Goal: Task Accomplishment & Management: Use online tool/utility

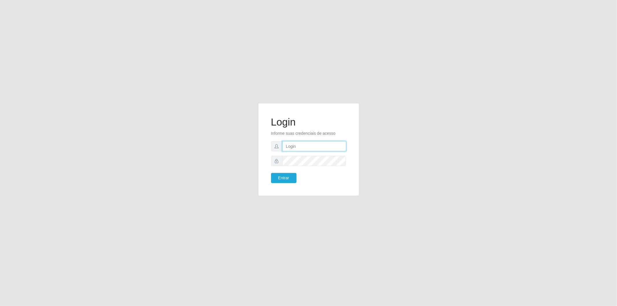
click at [299, 148] on input "text" at bounding box center [314, 146] width 64 height 10
type input "cristiane.sousa@sougrc.com"
click at [289, 177] on button "Entrar" at bounding box center [283, 178] width 25 height 10
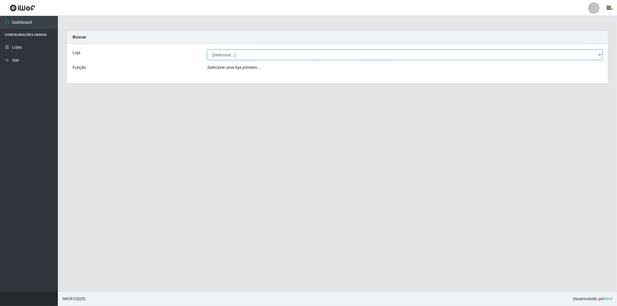
click at [392, 57] on select "[Selecione...] BomQueSó Agreste - Loja 2" at bounding box center [404, 55] width 395 height 10
select select "214"
click at [207, 50] on select "[Selecione...] BomQueSó Agreste - Loja 2" at bounding box center [404, 55] width 395 height 10
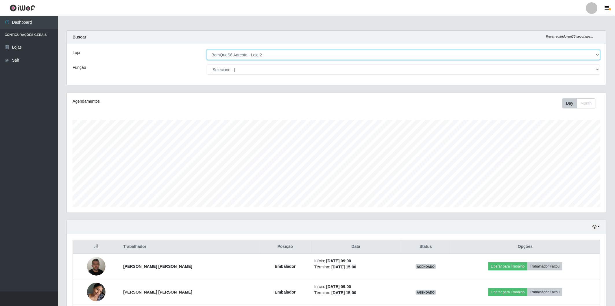
scroll to position [120, 539]
